Goal: Find specific page/section: Find specific page/section

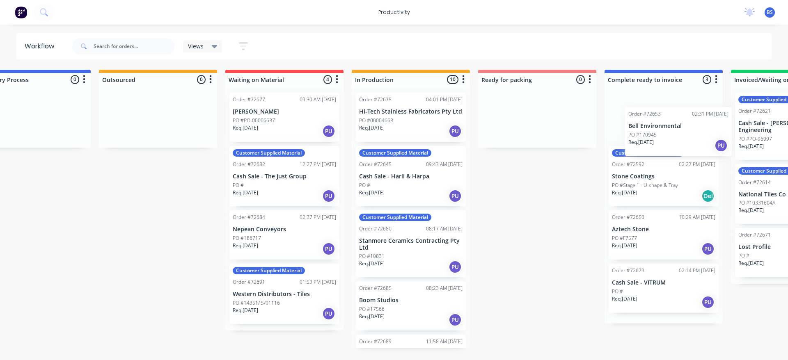
drag, startPoint x: 573, startPoint y: 127, endPoint x: 675, endPoint y: 143, distance: 103.5
click at [675, 143] on div "Submitted 2 Sort By Created date Required date Order number Customer name Most …" at bounding box center [566, 209] width 1488 height 278
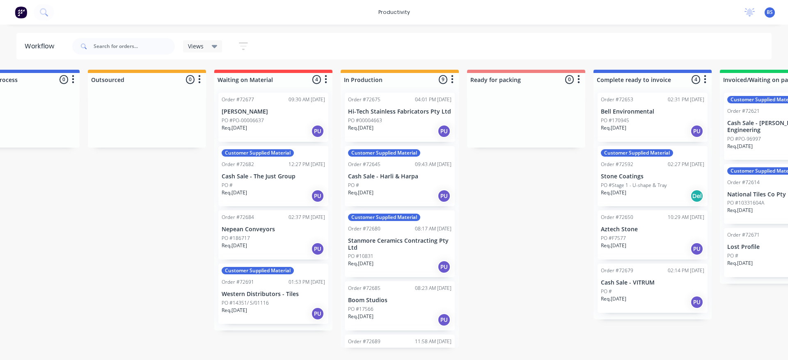
click at [661, 131] on div "Req. [DATE] PU" at bounding box center [652, 131] width 103 height 14
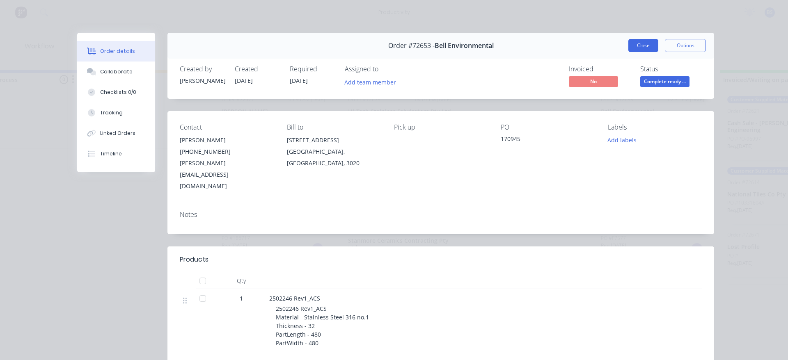
click at [645, 48] on button "Close" at bounding box center [644, 45] width 30 height 13
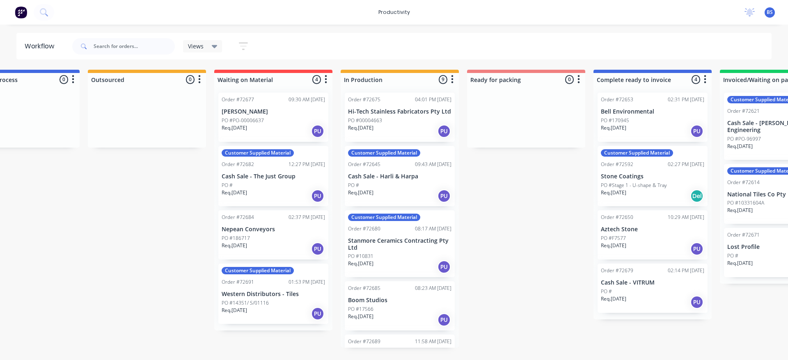
click at [452, 80] on icon "button" at bounding box center [453, 80] width 2 height 8
click at [446, 97] on button "Sort By" at bounding box center [416, 98] width 82 height 14
click at [471, 113] on date "Required date" at bounding box center [500, 115] width 82 height 14
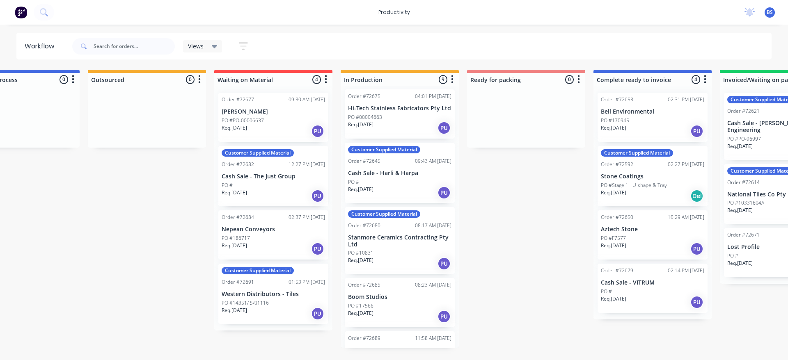
scroll to position [0, 0]
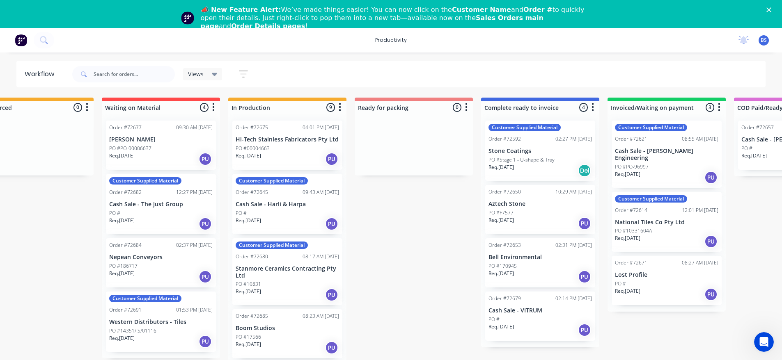
scroll to position [0, 294]
